Goal: Information Seeking & Learning: Learn about a topic

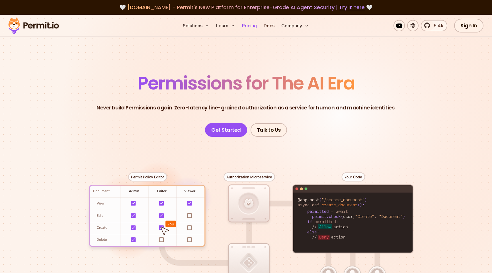
click at [251, 27] on link "Pricing" at bounding box center [249, 25] width 19 height 11
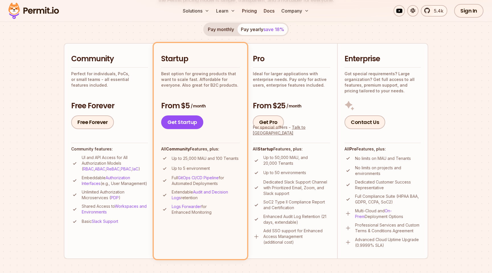
scroll to position [109, 0]
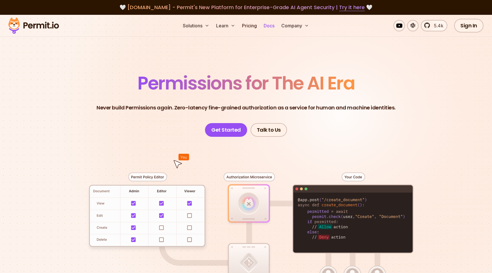
click at [269, 26] on link "Docs" at bounding box center [268, 25] width 15 height 11
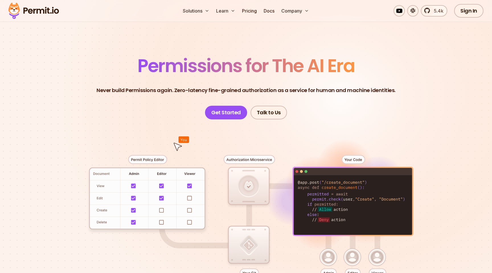
scroll to position [3, 0]
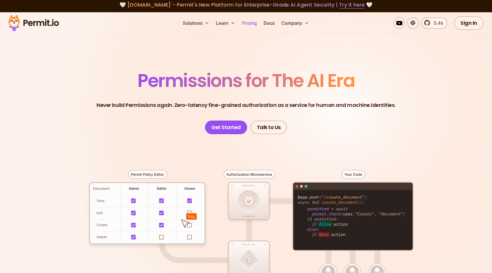
click at [245, 24] on link "Pricing" at bounding box center [249, 22] width 19 height 11
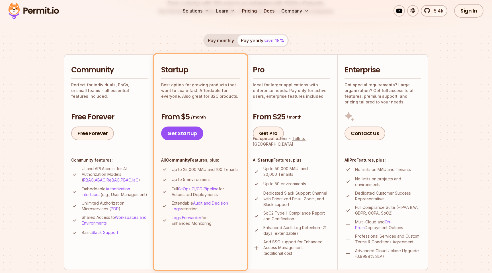
scroll to position [84, 0]
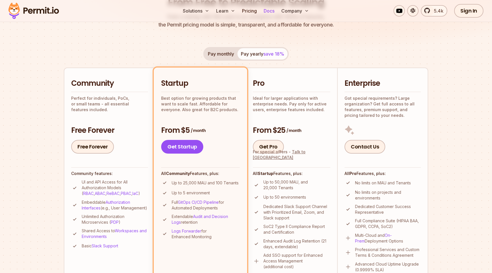
click at [270, 11] on link "Docs" at bounding box center [268, 10] width 15 height 11
